Goal: Task Accomplishment & Management: Complete application form

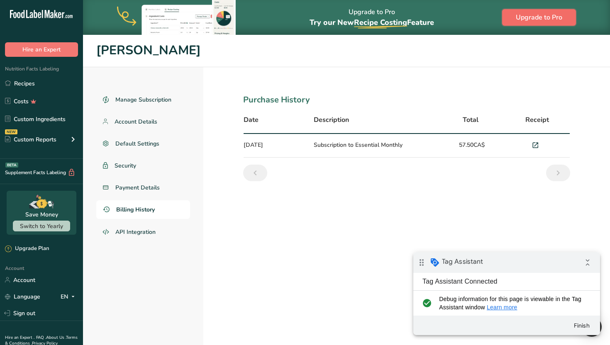
click at [549, 24] on button "Upgrade to Pro" at bounding box center [539, 17] width 74 height 17
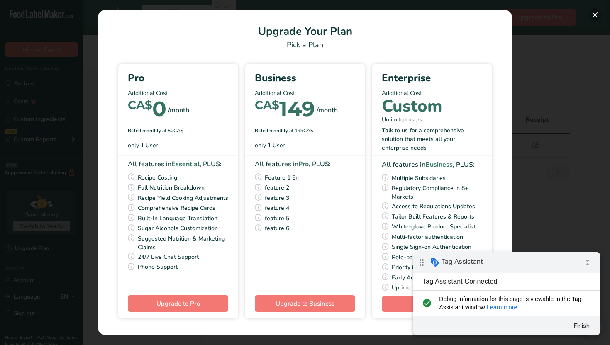
click at [590, 16] on button "Pick Your Pricing Plan Modal" at bounding box center [595, 14] width 13 height 13
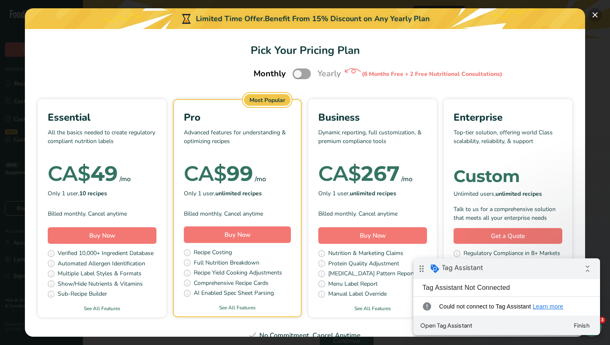
click at [594, 15] on button "Pick Your Pricing Plan Modal" at bounding box center [595, 14] width 13 height 13
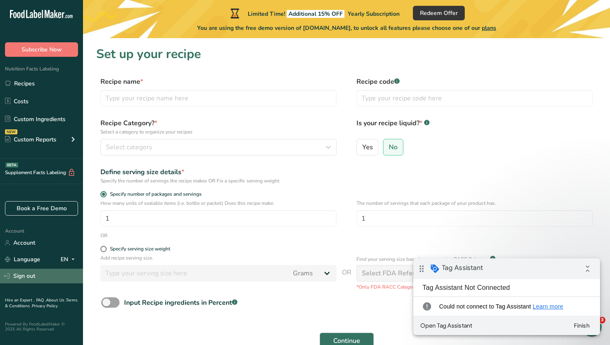
click at [40, 274] on link "Sign out" at bounding box center [41, 276] width 83 height 15
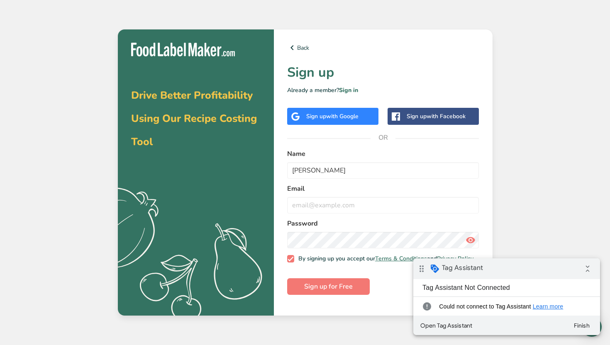
type input "john Doe"
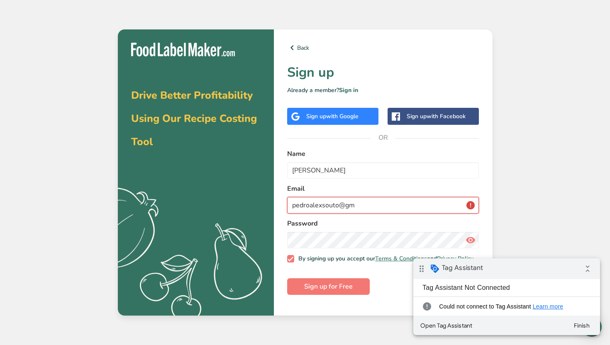
click at [338, 208] on input "pedroalexsouto@gm" at bounding box center [383, 205] width 192 height 17
click at [372, 205] on input "pedroalexsouto+2@gm" at bounding box center [383, 205] width 192 height 17
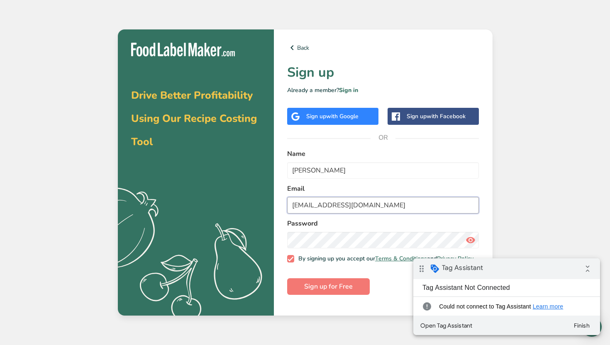
type input "pedroalexsouto+2@gmail.com"
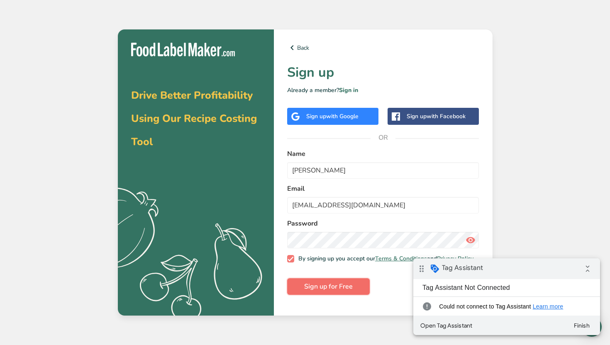
click at [336, 292] on span "Sign up for Free" at bounding box center [328, 287] width 49 height 10
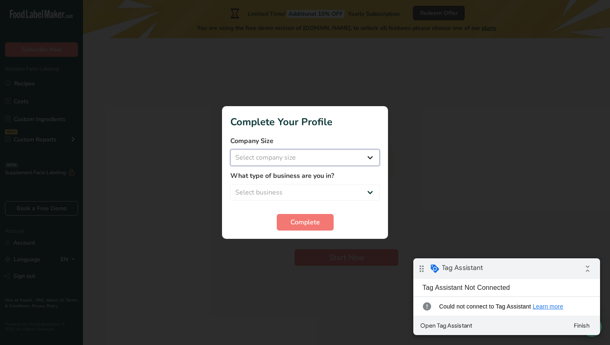
click at [277, 161] on select "Select company size Fewer than 10 Employees 10 to 50 Employees 51 to 500 Employ…" at bounding box center [304, 157] width 149 height 17
select select "3"
click at [230, 149] on select "Select company size Fewer than 10 Employees 10 to 50 Employees 51 to 500 Employ…" at bounding box center [304, 157] width 149 height 17
click at [283, 199] on select "Select business Packaged Food Manufacturer Restaurant & Cafe Bakery Meal Plans …" at bounding box center [304, 192] width 149 height 17
select select "3"
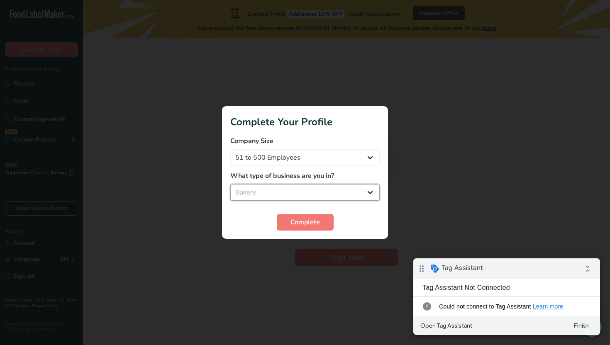
click at [230, 184] on select "Select business Packaged Food Manufacturer Restaurant & Cafe Bakery Meal Plans …" at bounding box center [304, 192] width 149 height 17
click at [302, 223] on span "Complete" at bounding box center [305, 223] width 29 height 10
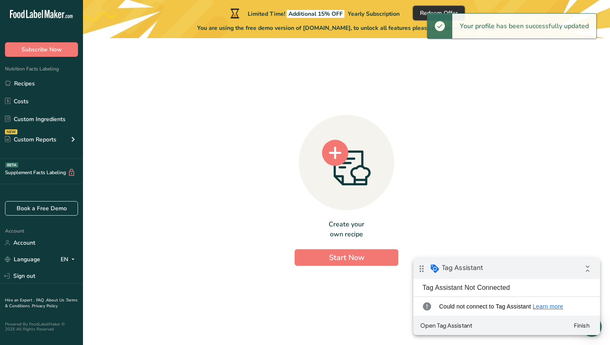
click at [425, 11] on span "Redeem Offer" at bounding box center [439, 13] width 38 height 9
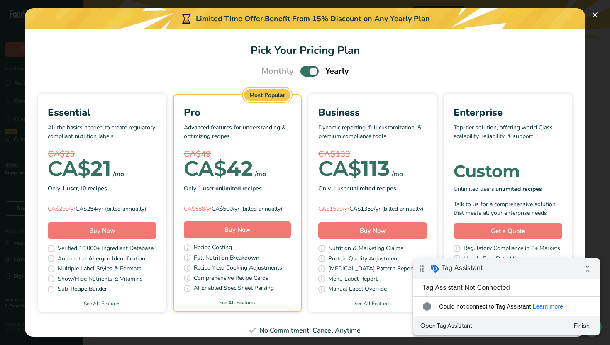
click at [311, 73] on span "Pick Your Pricing Plan Modal" at bounding box center [310, 71] width 18 height 10
click at [306, 73] on input "Pick Your Pricing Plan Modal" at bounding box center [303, 71] width 5 height 5
checkbox input "false"
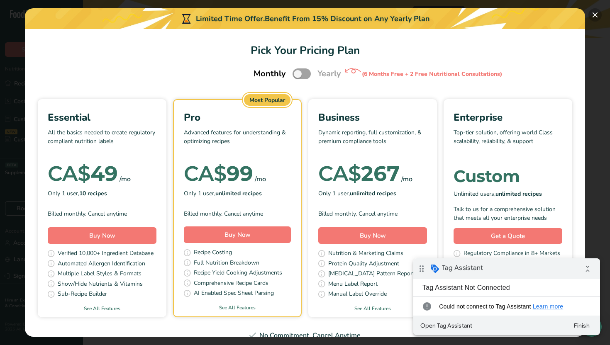
click at [593, 12] on button "Pick Your Pricing Plan Modal" at bounding box center [595, 14] width 13 height 13
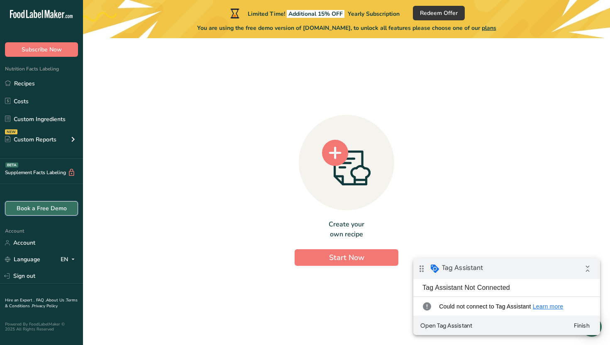
click at [68, 206] on link "Book a Free Demo" at bounding box center [41, 208] width 73 height 15
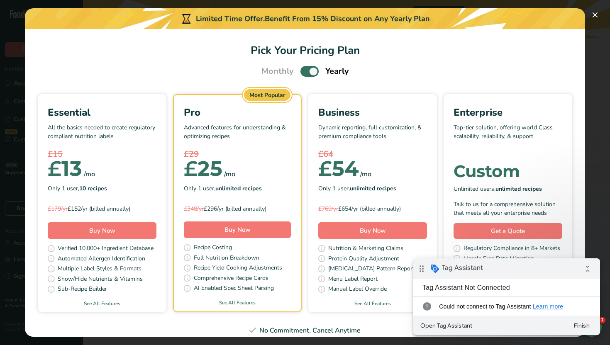
click at [307, 72] on span "Pick Your Pricing Plan Modal" at bounding box center [310, 71] width 18 height 10
click at [306, 72] on input "Pick Your Pricing Plan Modal" at bounding box center [303, 71] width 5 height 5
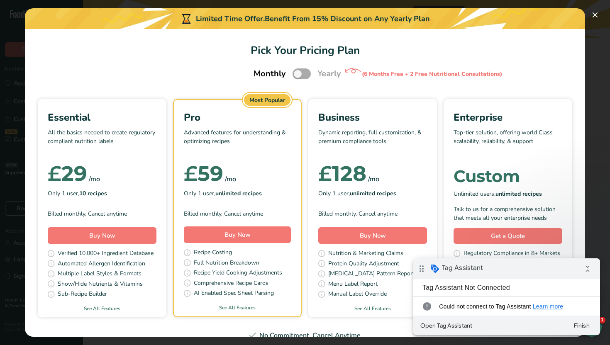
click at [302, 70] on span "Pick Your Pricing Plan Modal" at bounding box center [302, 73] width 18 height 10
click at [298, 71] on input "Pick Your Pricing Plan Modal" at bounding box center [295, 73] width 5 height 5
checkbox input "true"
